Goal: Complete application form

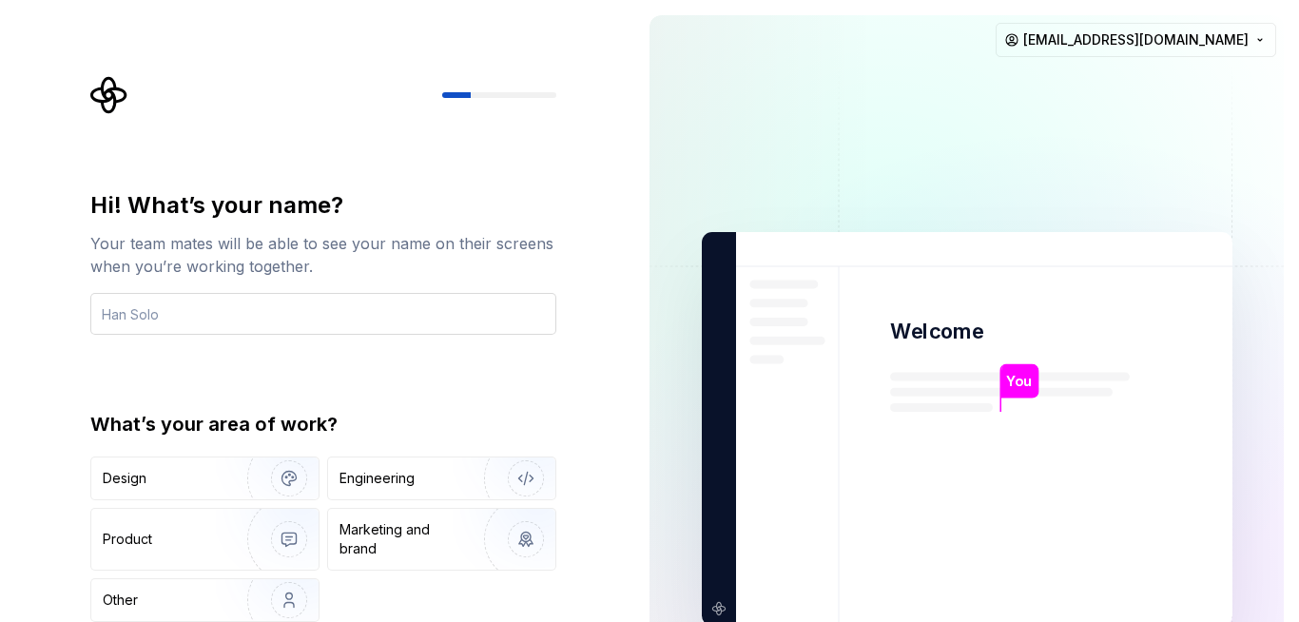
click at [305, 305] on input "text" at bounding box center [323, 314] width 466 height 42
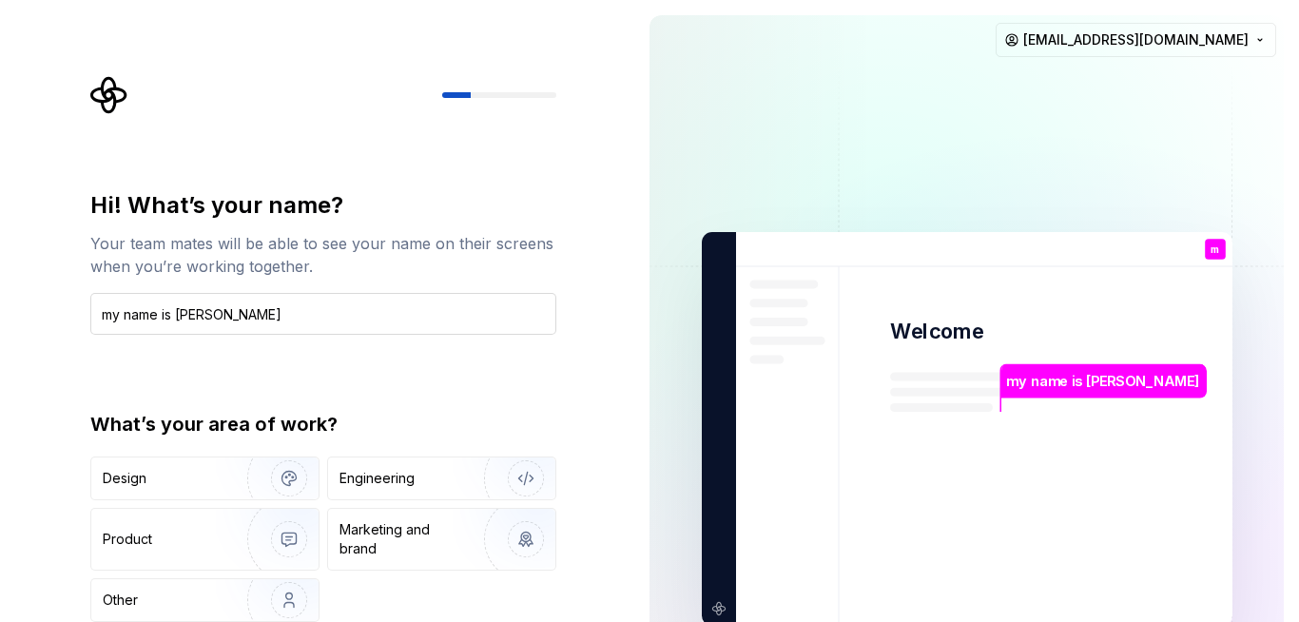
type input "my name is sabari sridhar v"
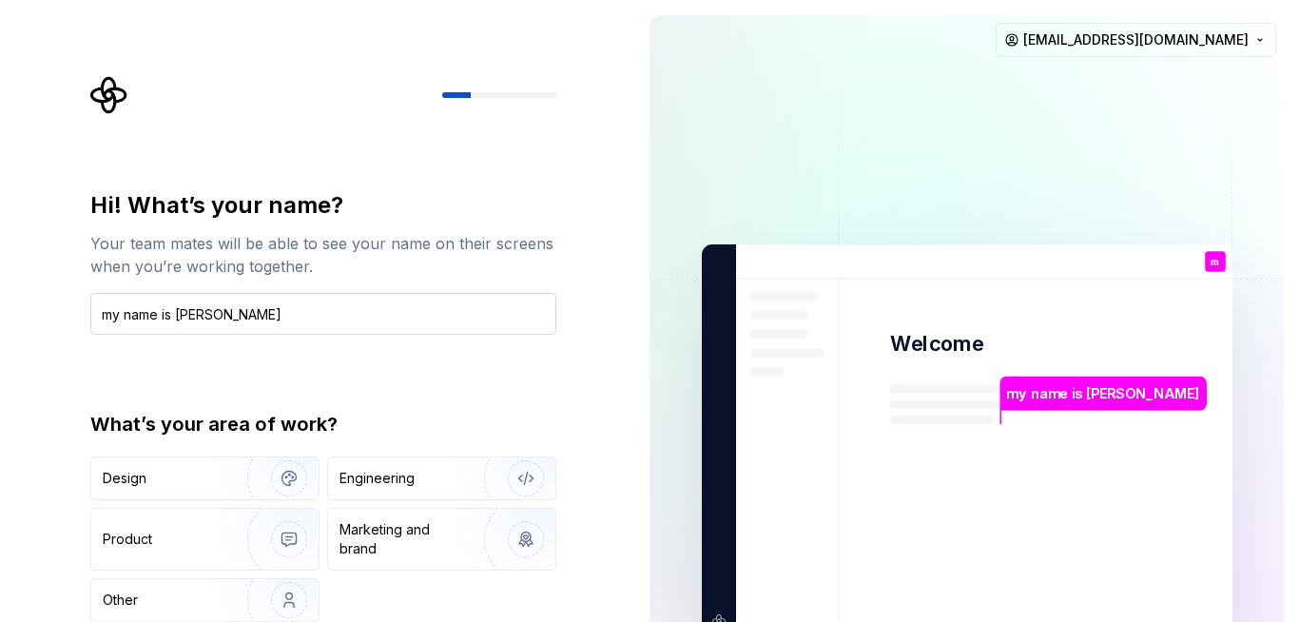
click at [414, 308] on input "my name is sabari sridhar v" at bounding box center [323, 314] width 466 height 42
click at [324, 330] on input "my name is sabari sridhar v" at bounding box center [323, 314] width 466 height 42
